Goal: Task Accomplishment & Management: Use online tool/utility

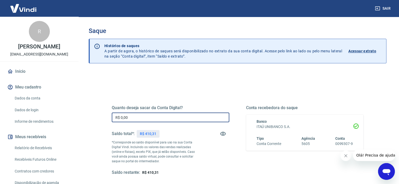
click at [159, 117] on input "R$ 0,00" at bounding box center [170, 118] width 117 height 10
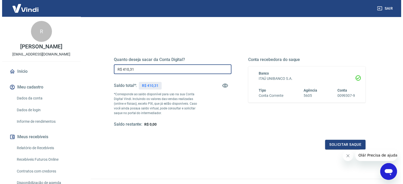
scroll to position [48, 0]
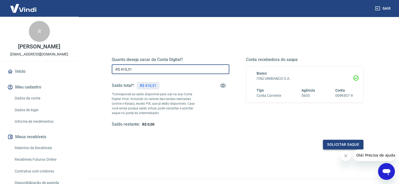
type input "R$ 410,31"
click at [333, 144] on button "Solicitar saque" at bounding box center [343, 145] width 40 height 10
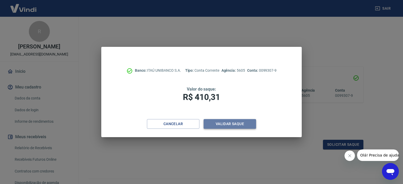
click at [215, 124] on button "Validar saque" at bounding box center [229, 124] width 52 height 10
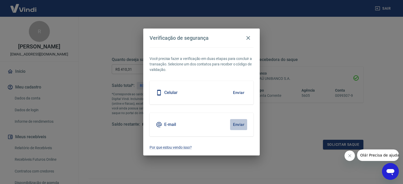
click at [242, 126] on button "Enviar" at bounding box center [238, 124] width 17 height 11
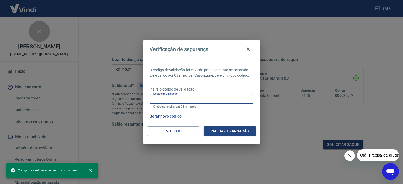
click at [190, 100] on input "Código de validação" at bounding box center [201, 99] width 104 height 10
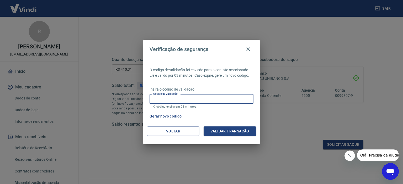
paste input "994212"
type input "994212"
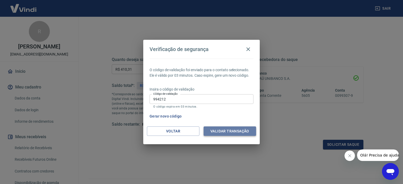
click at [223, 132] on button "Validar transação" at bounding box center [229, 132] width 52 height 10
